Goal: Task Accomplishment & Management: Use online tool/utility

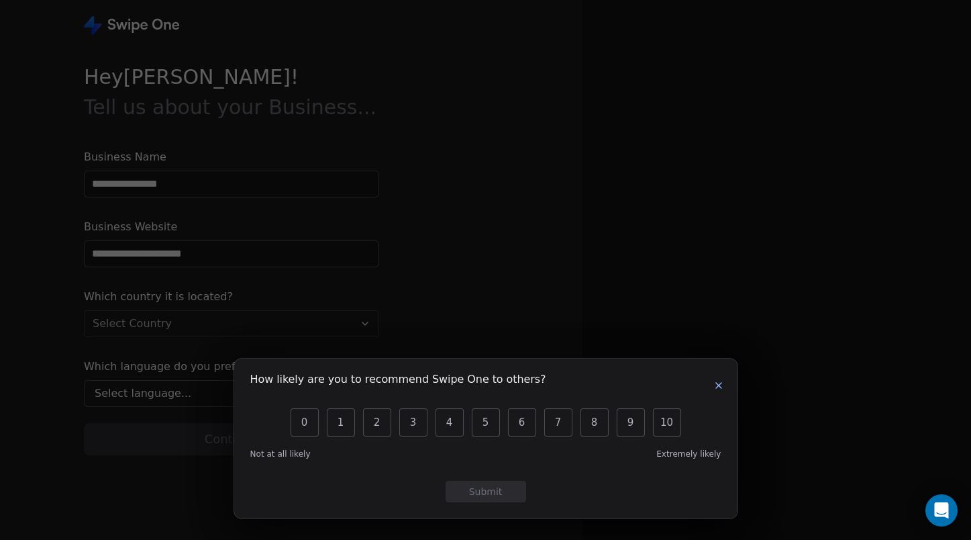
click at [717, 383] on icon "button" at bounding box center [718, 385] width 5 height 5
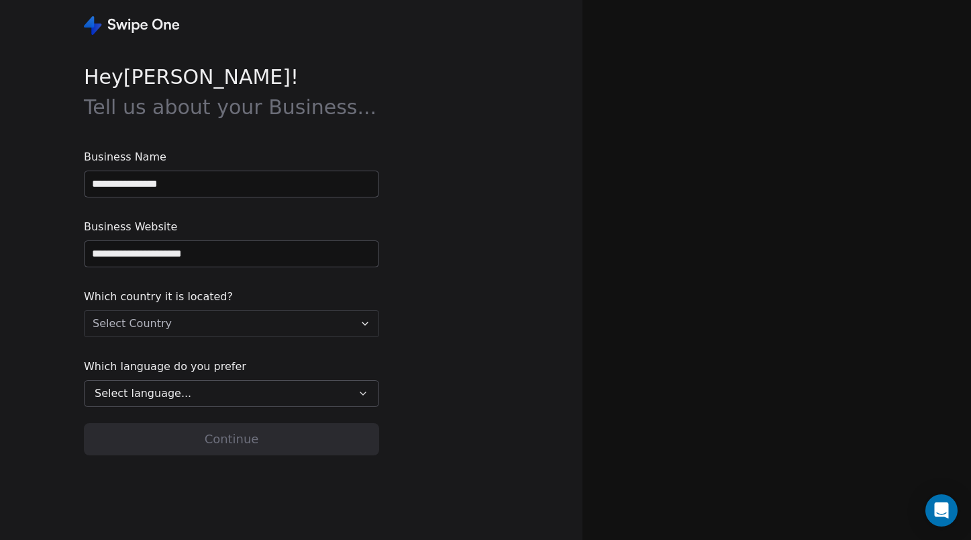
click at [178, 187] on input "**********" at bounding box center [232, 184] width 294 height 26
type input "********"
type input "**********"
click at [166, 322] on html "**********" at bounding box center [485, 270] width 971 height 540
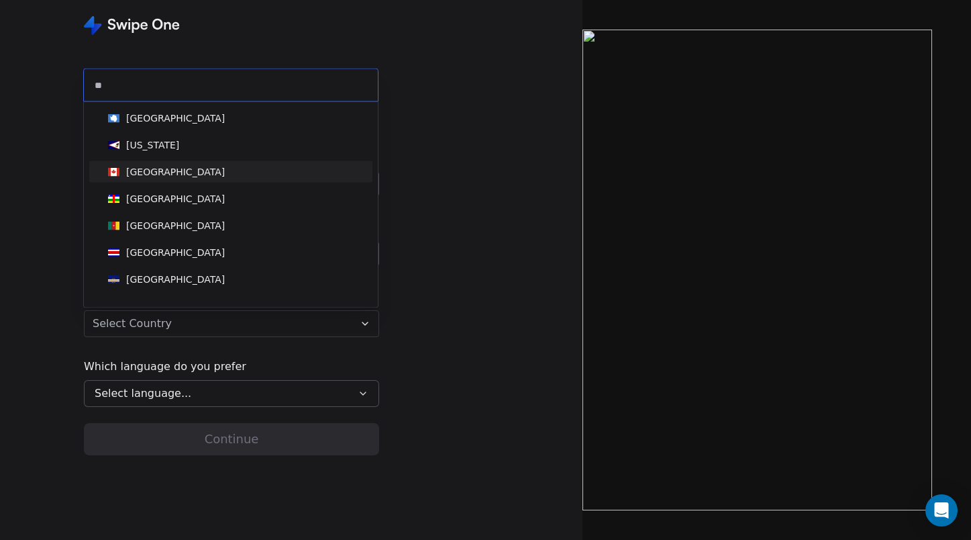
type input "**"
click at [151, 177] on div "[GEOGRAPHIC_DATA]" at bounding box center [175, 171] width 99 height 13
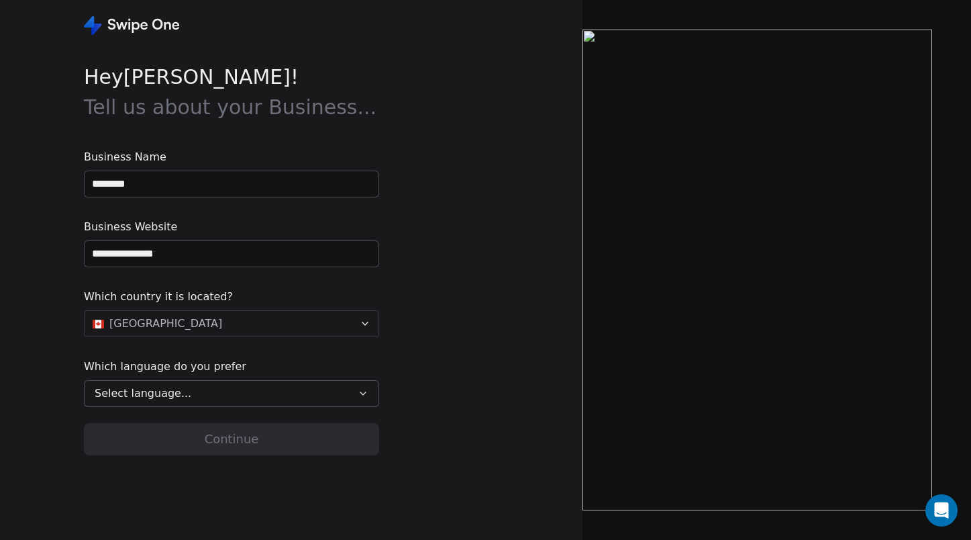
click at [162, 403] on button "Select language..." at bounding box center [231, 393] width 295 height 27
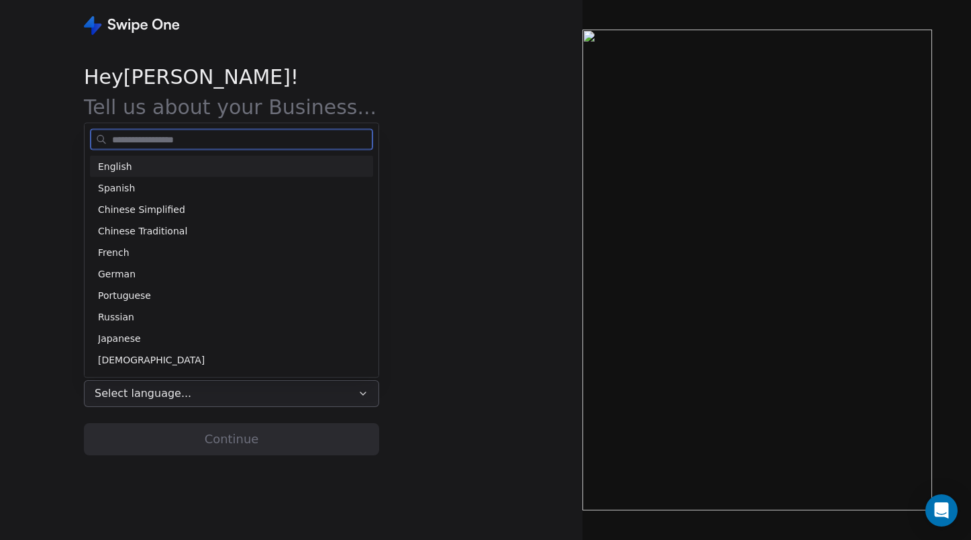
click at [141, 171] on div "English" at bounding box center [231, 166] width 267 height 14
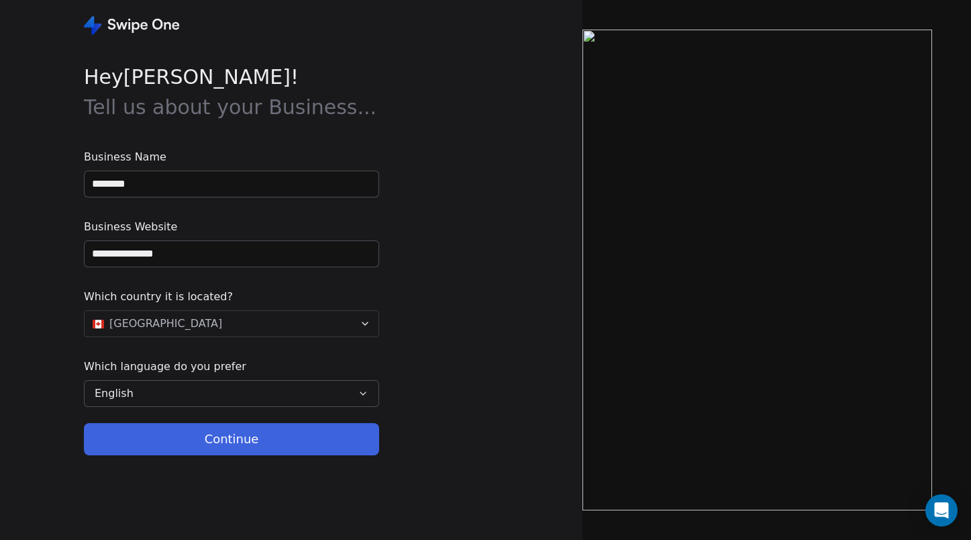
click at [214, 442] on button "Continue" at bounding box center [231, 439] width 295 height 32
type input "**********"
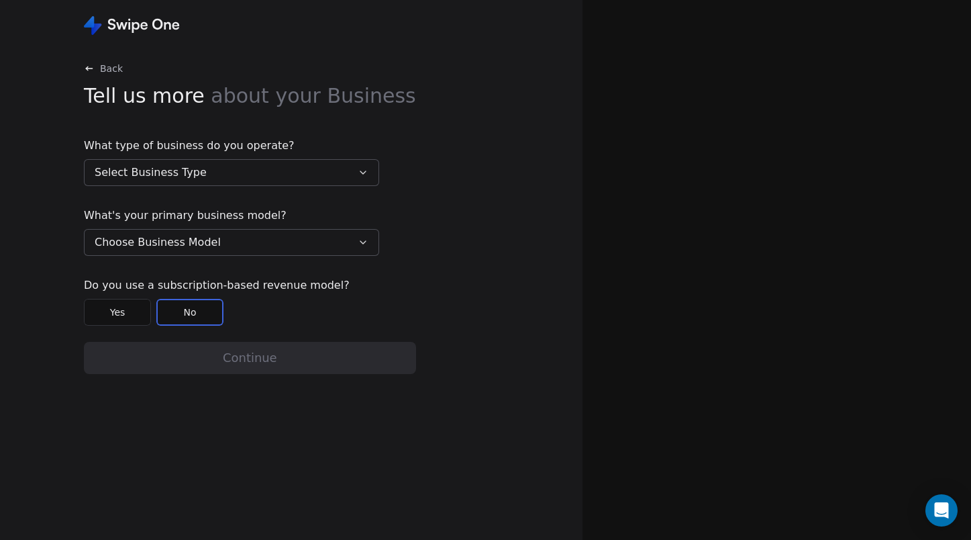
click at [217, 177] on button "Select Business Type" at bounding box center [231, 172] width 295 height 27
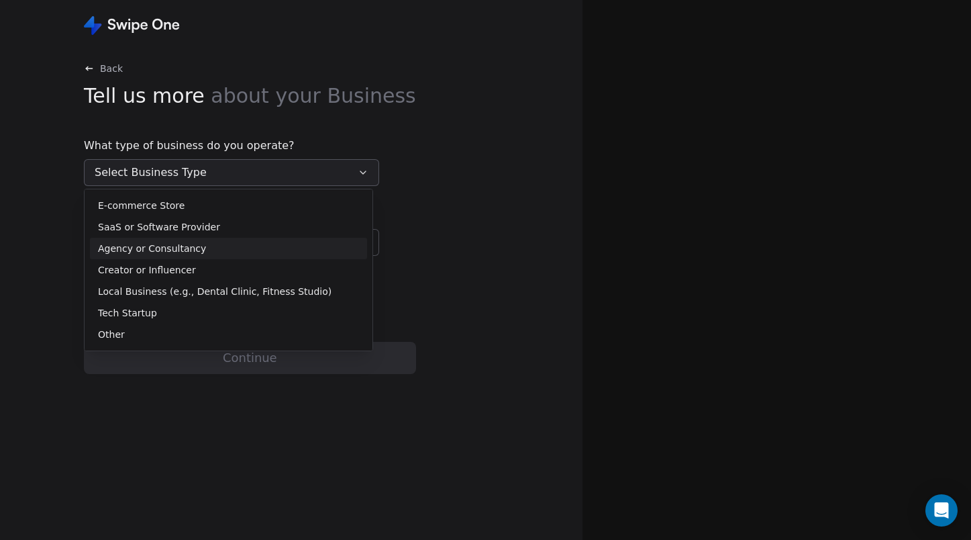
click at [191, 246] on span "Agency or Consultancy" at bounding box center [152, 249] width 108 height 14
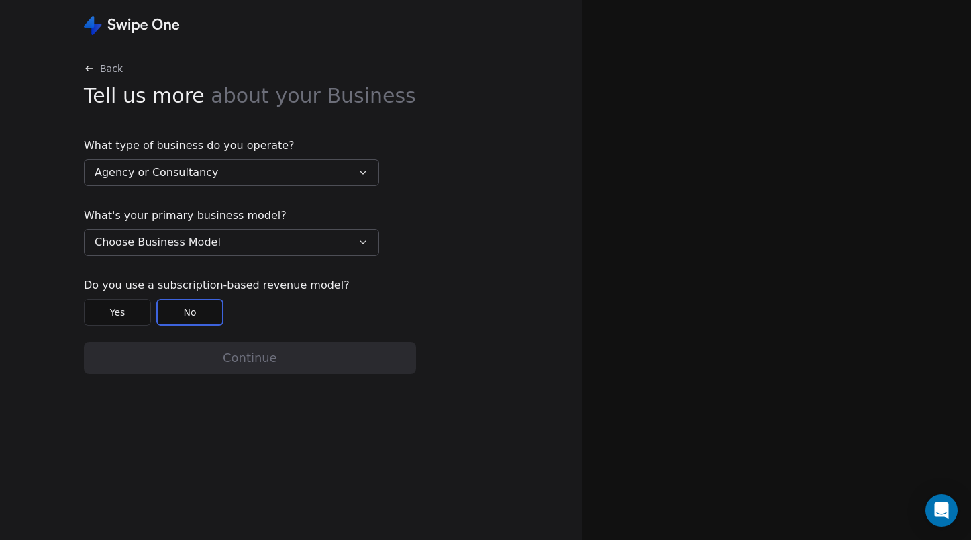
click at [191, 246] on span "Choose Business Model" at bounding box center [158, 242] width 126 height 16
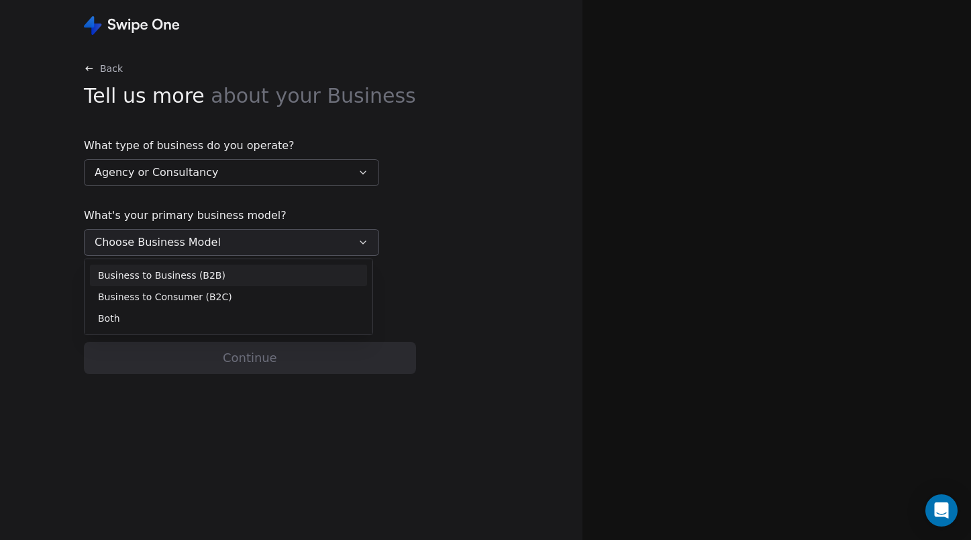
click at [175, 275] on span "Business to Business (B2B)" at bounding box center [162, 275] width 128 height 14
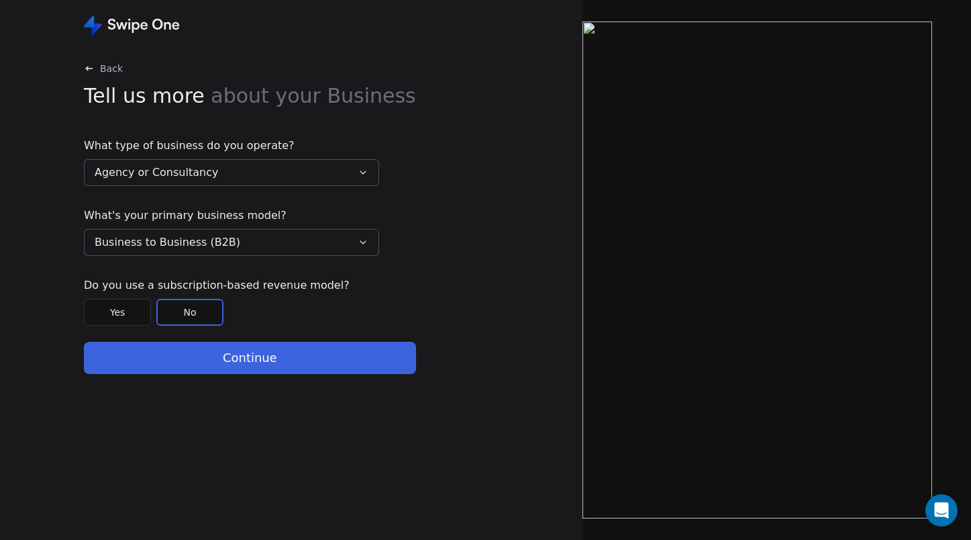
click at [200, 372] on button "Continue" at bounding box center [250, 358] width 332 height 32
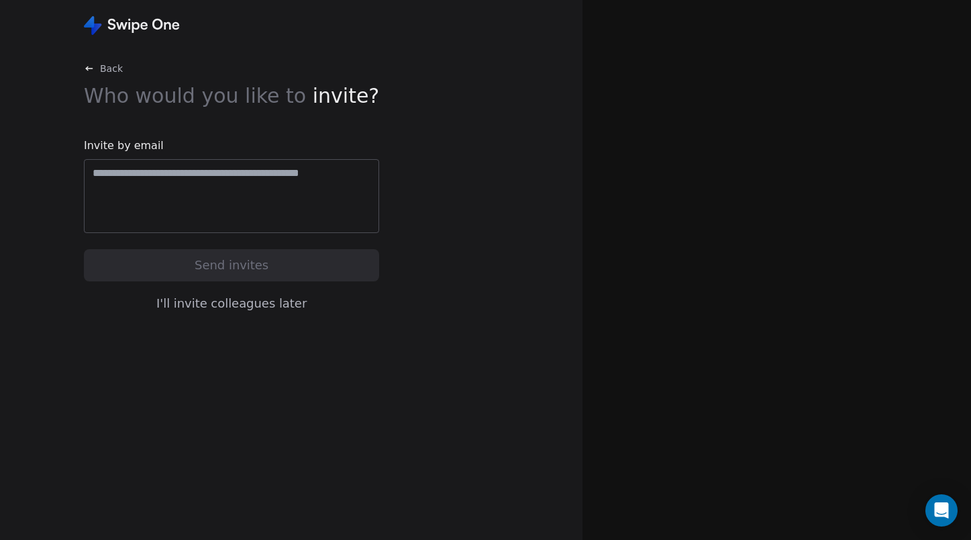
click at [215, 311] on button "I'll invite colleagues later" at bounding box center [231, 303] width 295 height 28
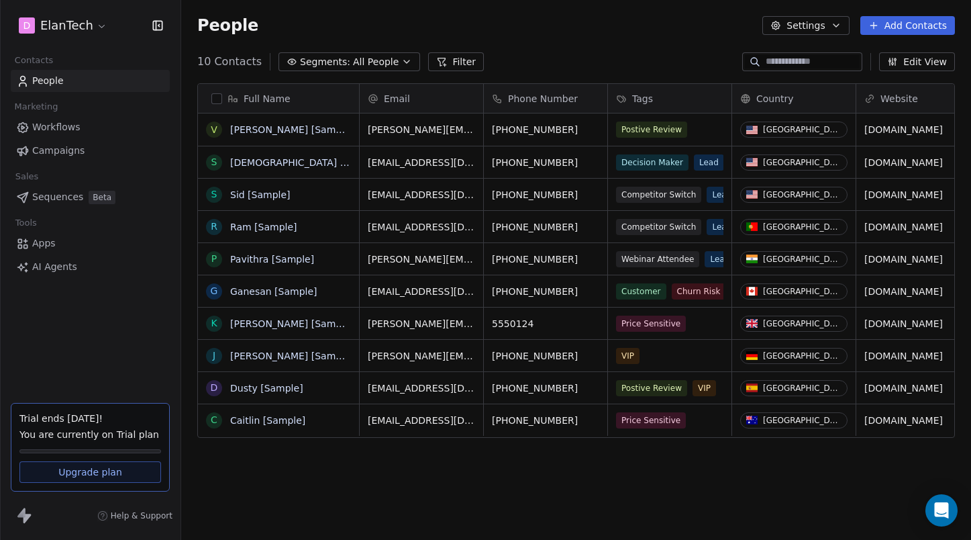
scroll to position [475, 790]
click at [77, 22] on html "D ElanTech Contacts People Marketing Workflows Campaigns Sales Sequences Beta T…" at bounding box center [485, 270] width 971 height 540
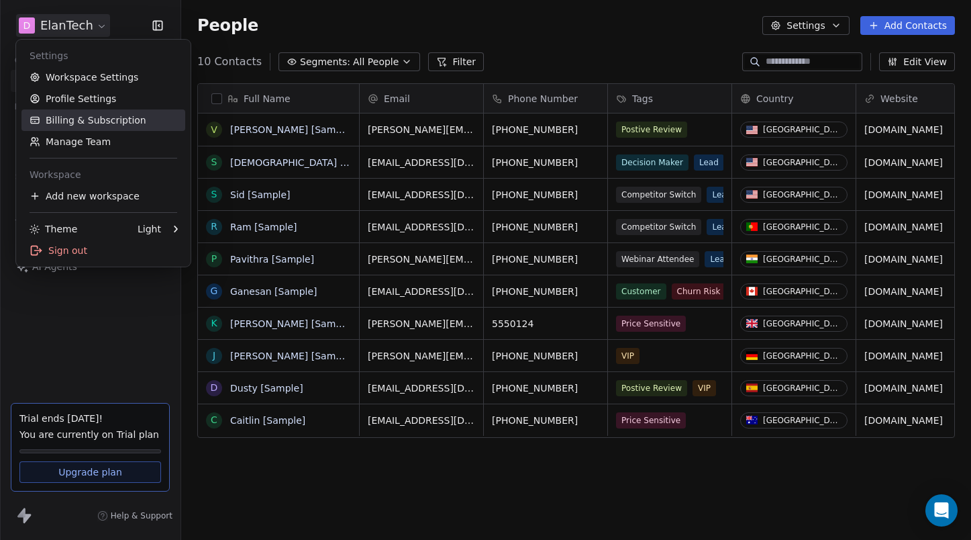
click at [99, 122] on link "Billing & Subscription" at bounding box center [103, 119] width 164 height 21
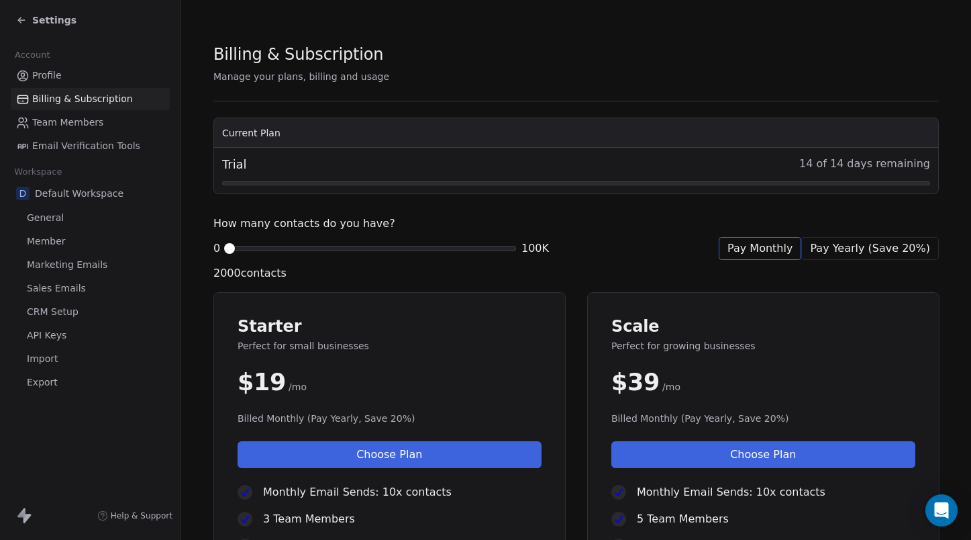
click at [317, 254] on div "0 100K" at bounding box center [381, 248] width 336 height 16
click at [289, 242] on div "0 100K" at bounding box center [381, 248] width 336 height 16
click at [395, 251] on span at bounding box center [391, 248] width 8 height 8
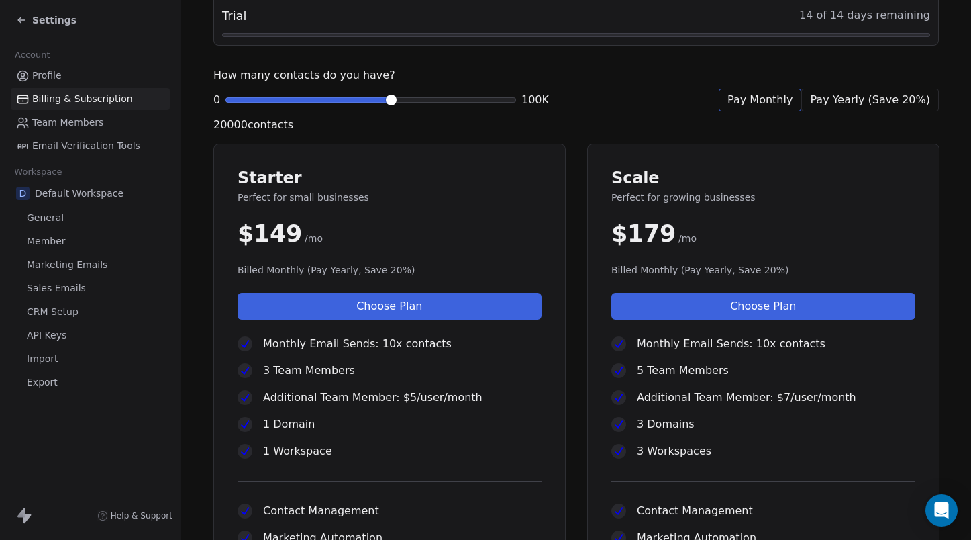
scroll to position [75, 0]
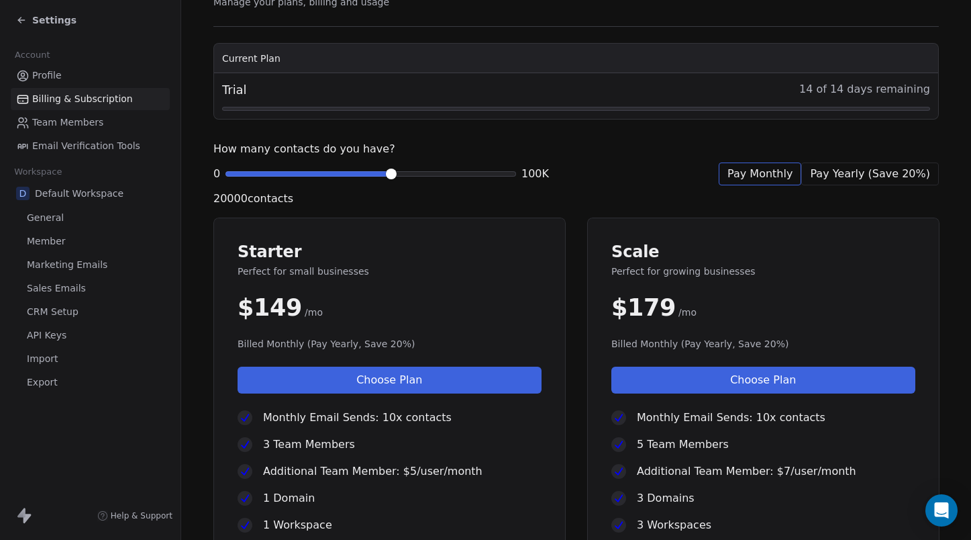
click at [85, 283] on link "Sales Emails" at bounding box center [90, 288] width 159 height 22
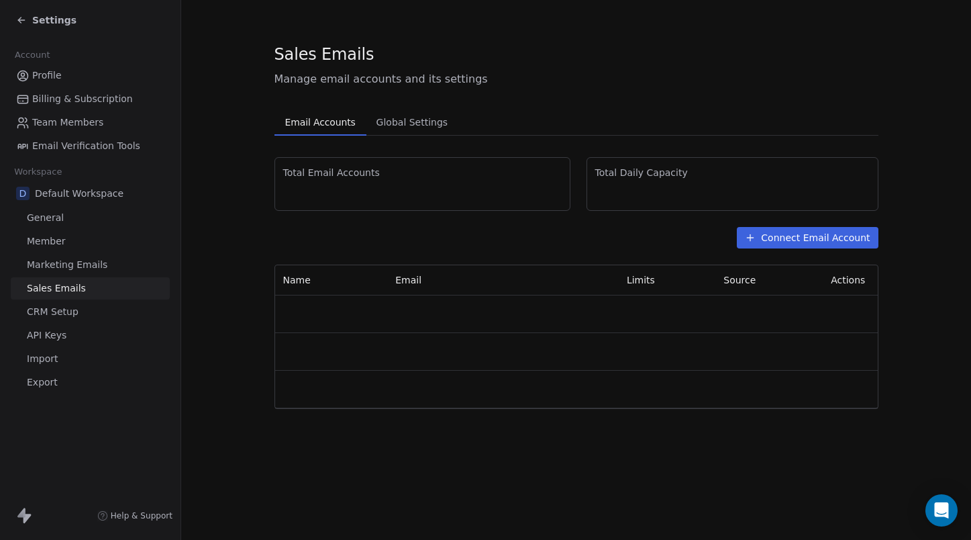
click at [72, 309] on span "CRM Setup" at bounding box center [53, 312] width 52 height 14
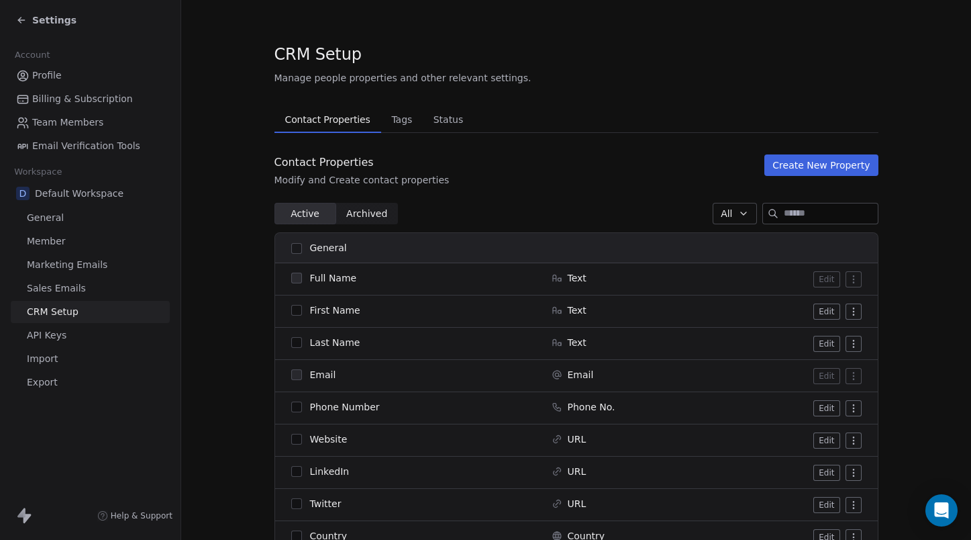
click at [68, 339] on link "API Keys" at bounding box center [90, 335] width 159 height 22
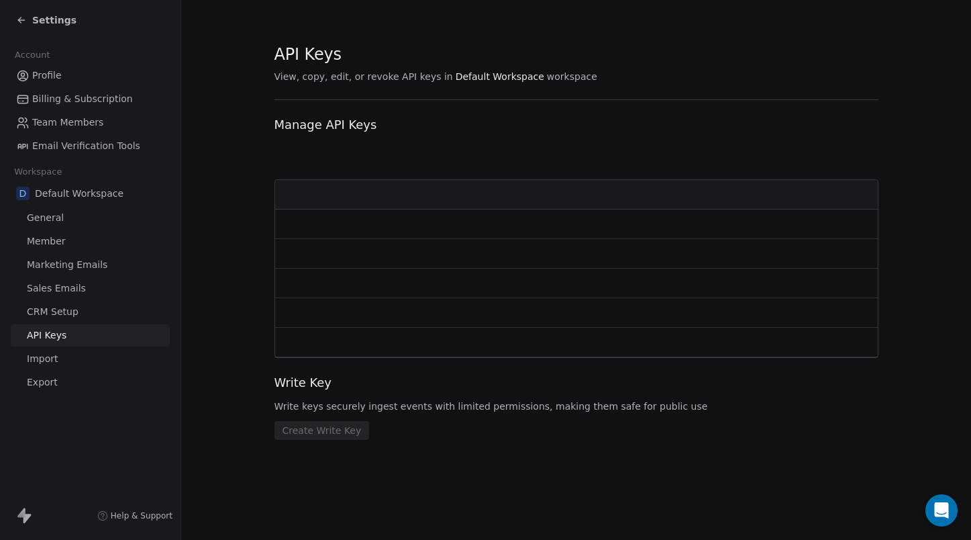
click at [60, 362] on link "Import" at bounding box center [90, 359] width 159 height 22
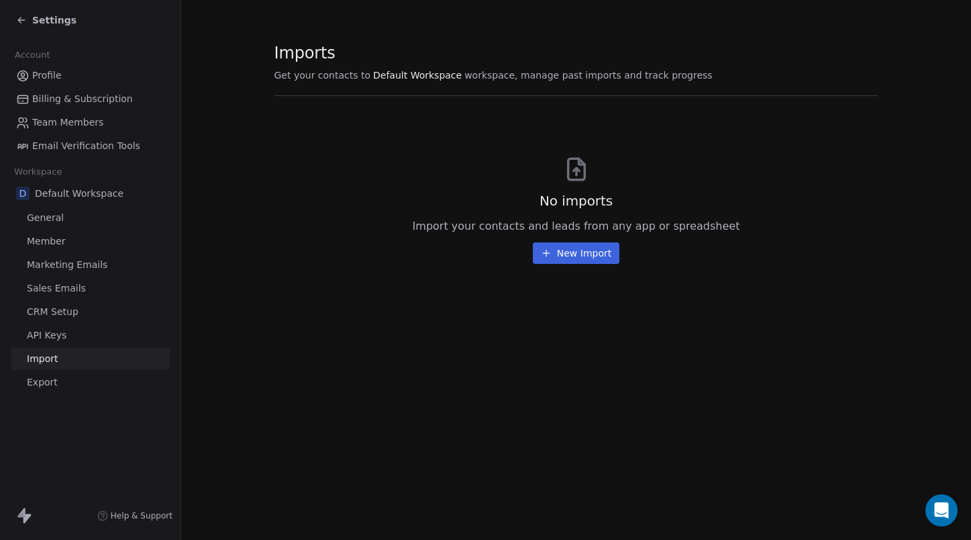
click at [564, 248] on button "New Import" at bounding box center [576, 252] width 87 height 21
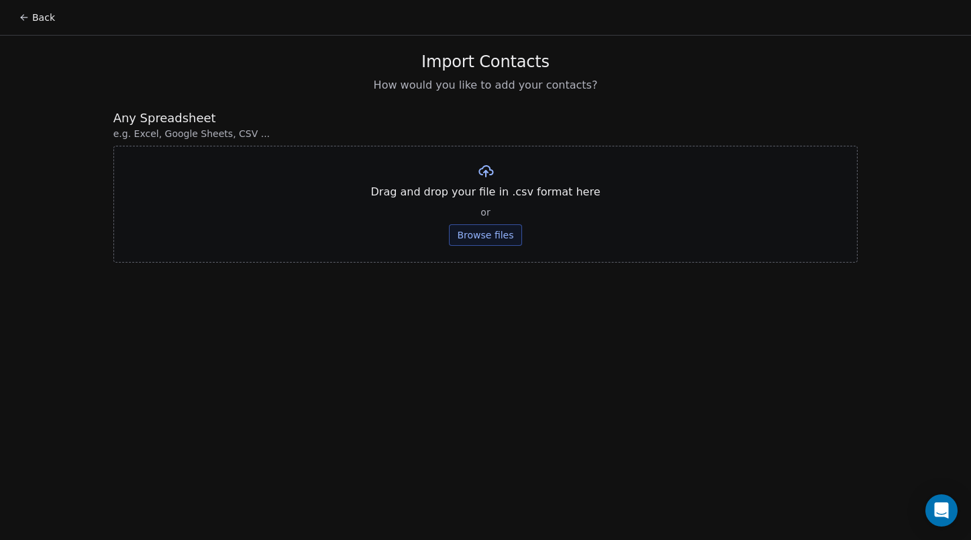
click at [501, 235] on button "Browse files" at bounding box center [485, 234] width 72 height 21
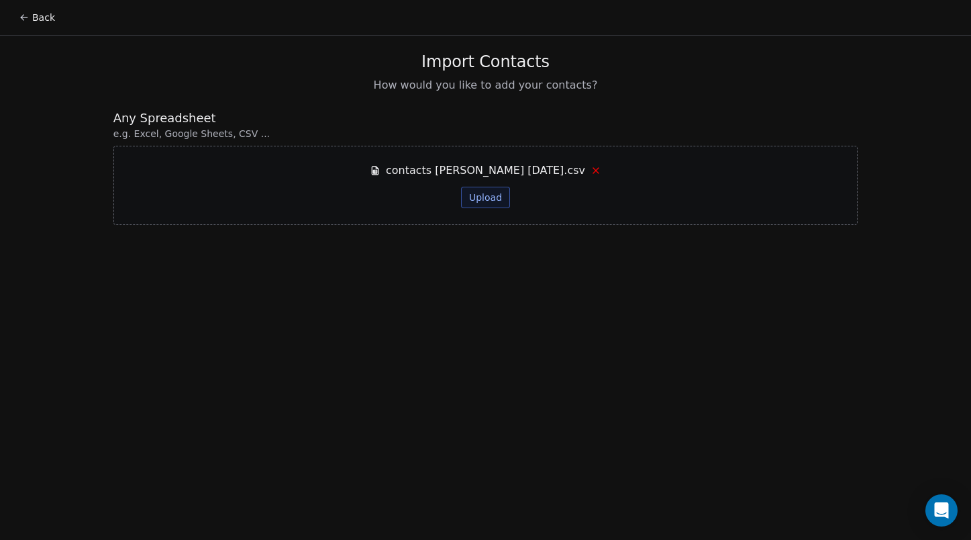
click at [489, 191] on button "Upload" at bounding box center [485, 197] width 49 height 21
